Goal: Navigation & Orientation: Find specific page/section

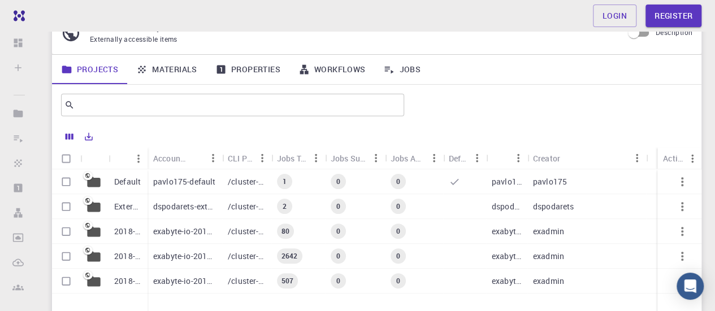
scroll to position [84, 0]
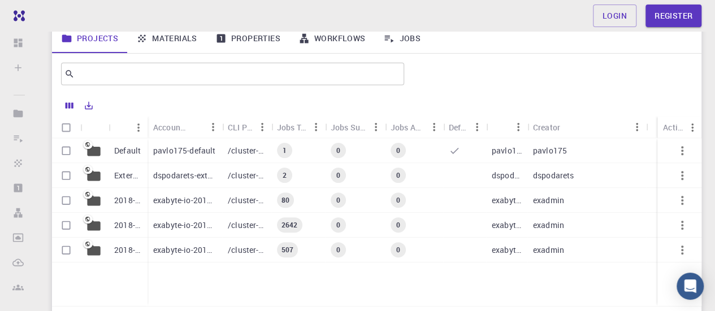
click at [197, 155] on p "pavlo175-default" at bounding box center [184, 150] width 62 height 11
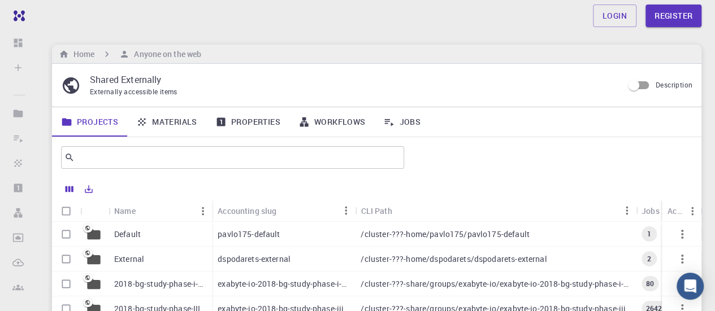
scroll to position [84, 0]
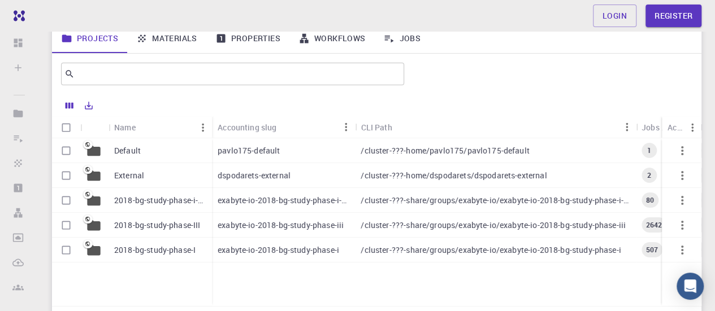
click at [197, 201] on p "2018-bg-study-phase-i-ph" at bounding box center [160, 200] width 92 height 11
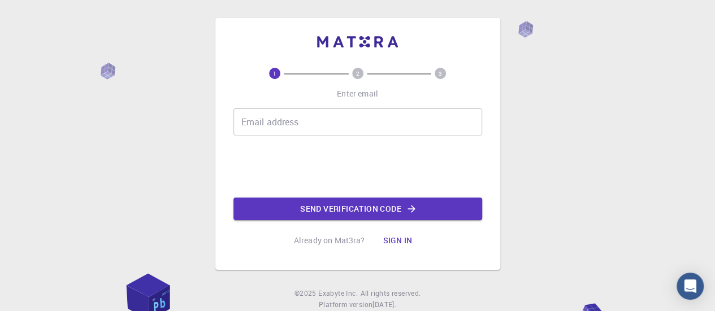
scroll to position [34, 0]
